Goal: Communication & Community: Answer question/provide support

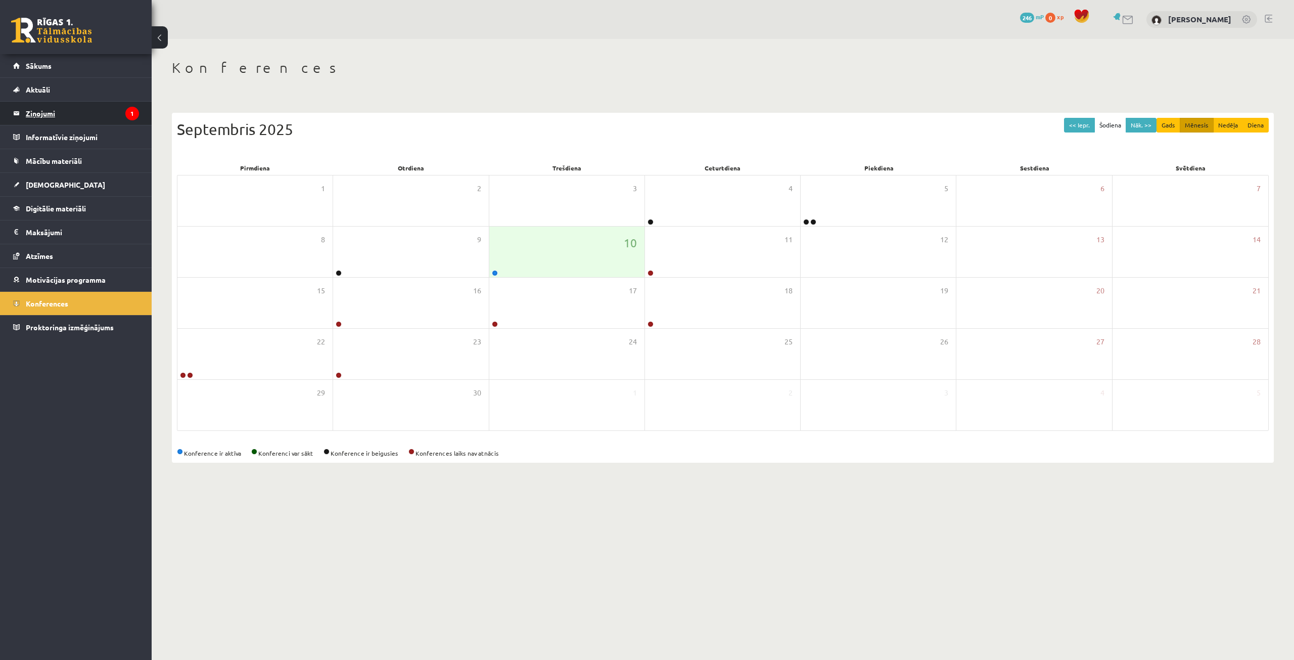
click at [48, 108] on legend "Ziņojumi 1" at bounding box center [82, 113] width 113 height 23
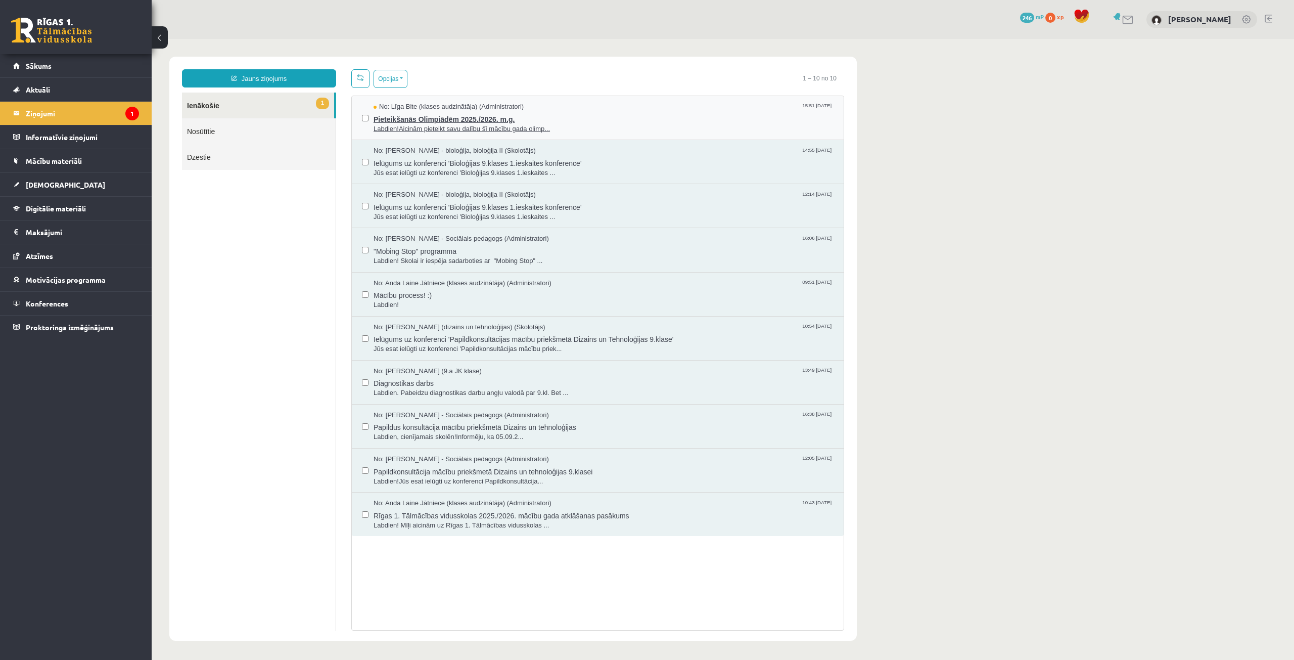
click at [433, 124] on span "Labdien!Aicinām pieteikt savu dalību šī mācību gada olimp..." at bounding box center [604, 129] width 460 height 10
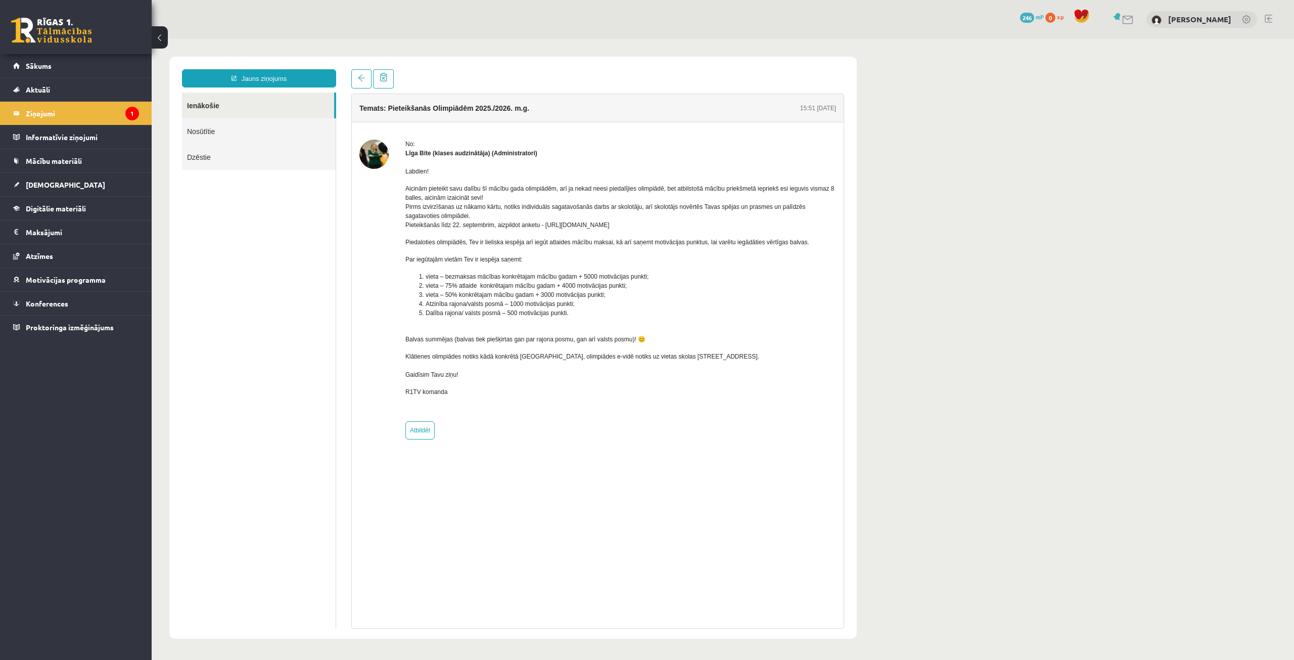
click at [973, 138] on body "Jauns ziņojums Ienākošie Nosūtītie Dzēstie ********* ********* ******* Temats: …" at bounding box center [723, 347] width 1143 height 617
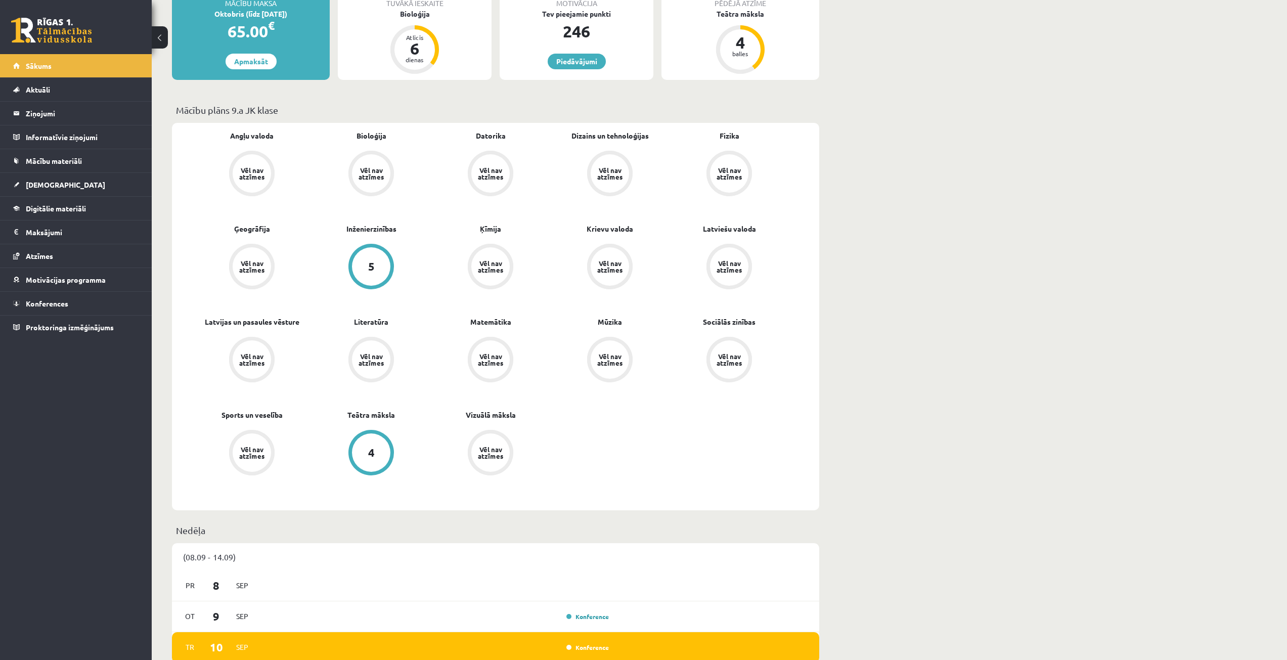
scroll to position [152, 0]
